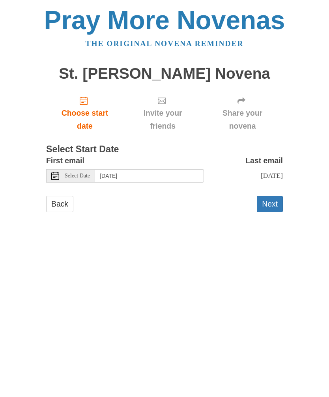
click at [89, 179] on div "Select Date" at bounding box center [70, 175] width 49 height 13
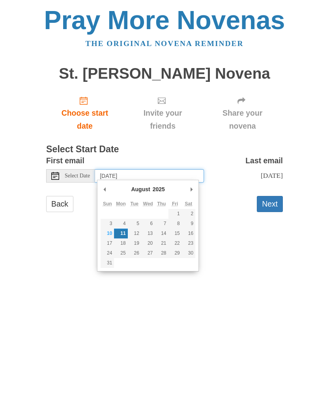
type input "Sunday, August 10th"
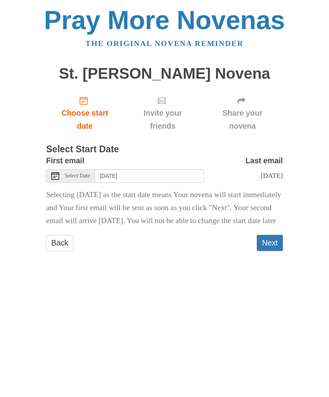
click at [267, 251] on button "Next" at bounding box center [269, 243] width 26 height 16
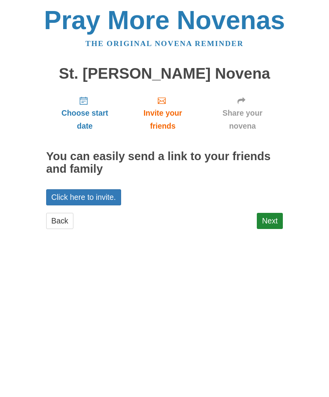
click at [71, 221] on link "Back" at bounding box center [59, 221] width 27 height 16
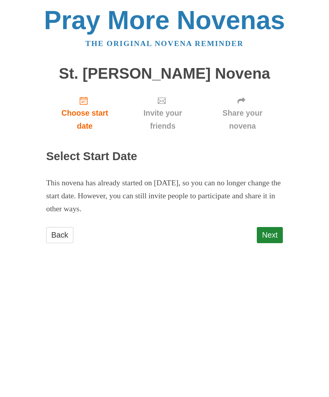
click at [71, 235] on link "Back" at bounding box center [59, 235] width 27 height 16
click at [261, 231] on link "Next" at bounding box center [269, 235] width 26 height 16
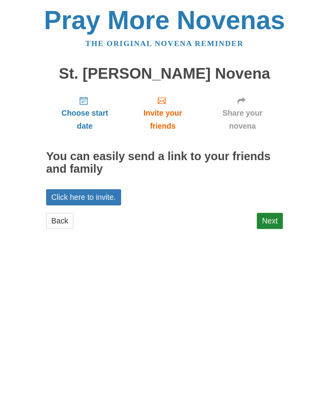
click at [103, 117] on span "Choose start date" at bounding box center [84, 120] width 61 height 26
